Goal: Contribute content

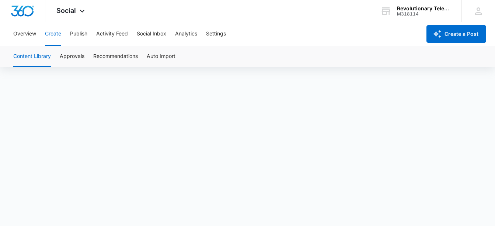
scroll to position [5, 0]
click at [456, 36] on button "Create a Post" at bounding box center [456, 34] width 60 height 18
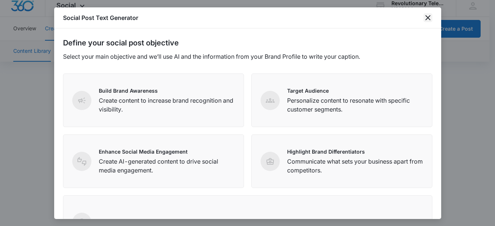
click at [429, 20] on icon "close" at bounding box center [427, 17] width 9 height 9
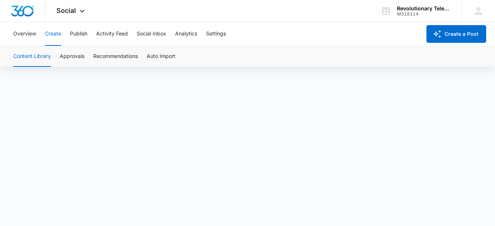
click at [54, 34] on button "Create" at bounding box center [53, 34] width 16 height 24
click at [451, 37] on button "Create a Post" at bounding box center [456, 34] width 60 height 18
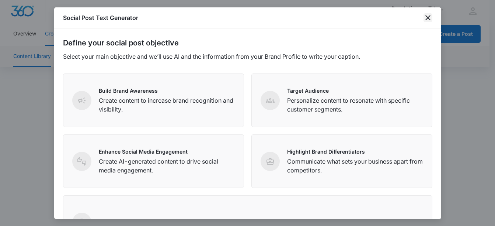
click at [429, 18] on icon "close" at bounding box center [427, 17] width 9 height 9
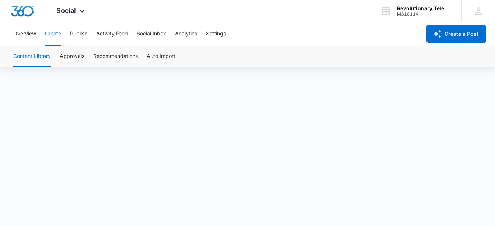
scroll to position [5, 0]
click at [445, 35] on button "Create a Post" at bounding box center [456, 34] width 60 height 18
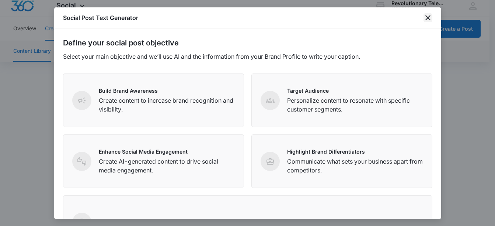
click at [427, 20] on icon "close" at bounding box center [427, 17] width 9 height 9
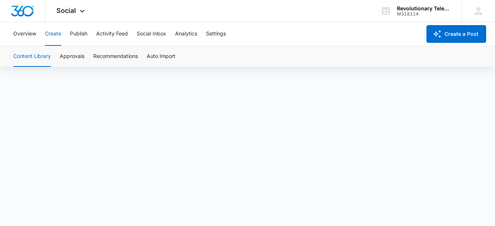
scroll to position [5, 0]
click at [457, 32] on button "Create a Post" at bounding box center [456, 34] width 60 height 18
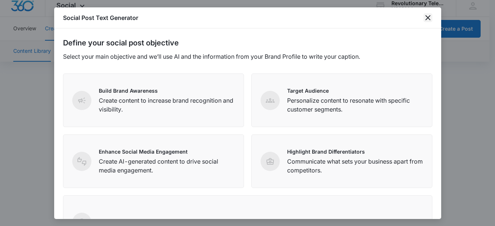
click at [426, 15] on icon "close" at bounding box center [427, 17] width 9 height 9
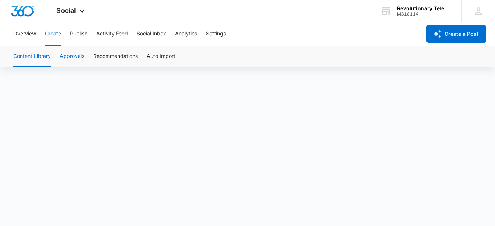
scroll to position [0, 0]
click at [78, 34] on button "Publish" at bounding box center [78, 34] width 17 height 24
